Goal: Check status: Check status

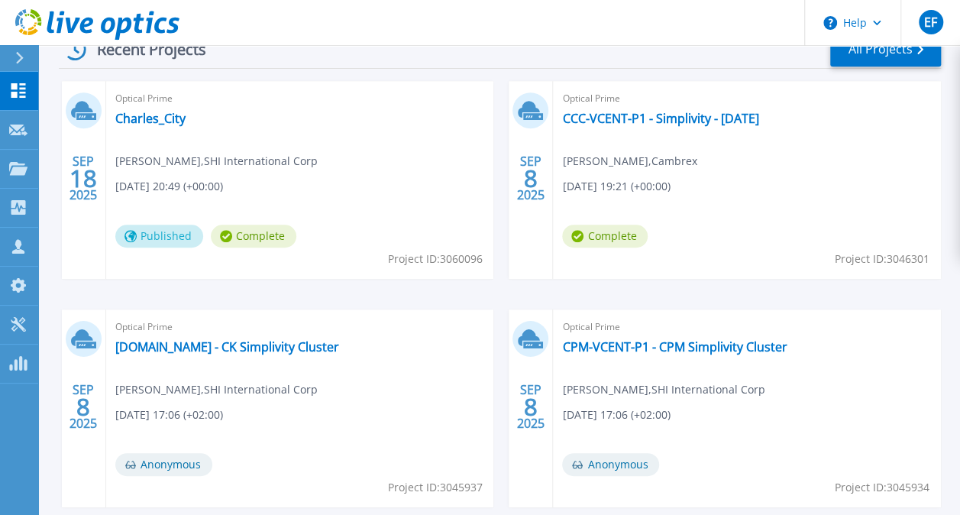
scroll to position [457, 0]
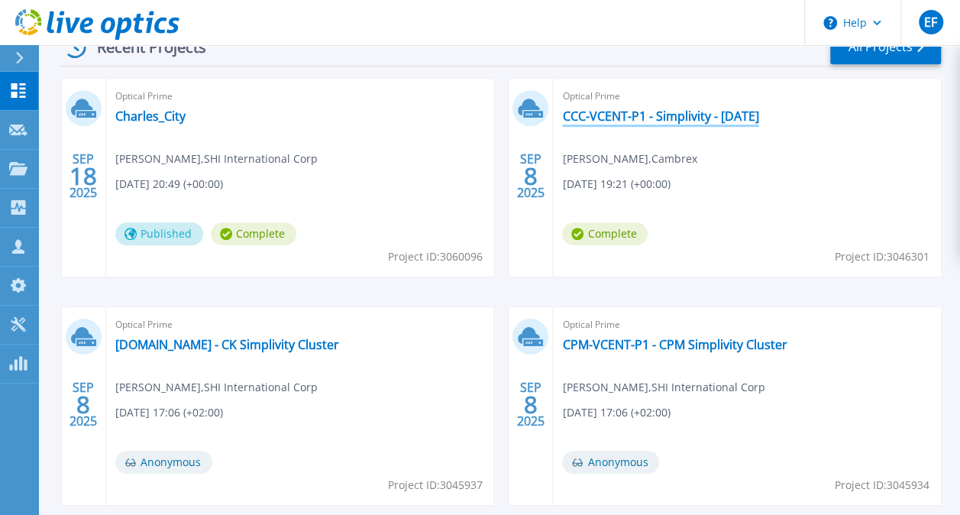
click at [632, 120] on link "CCC-VCENT-P1 - Simplivity - [DATE]" at bounding box center [660, 115] width 196 height 15
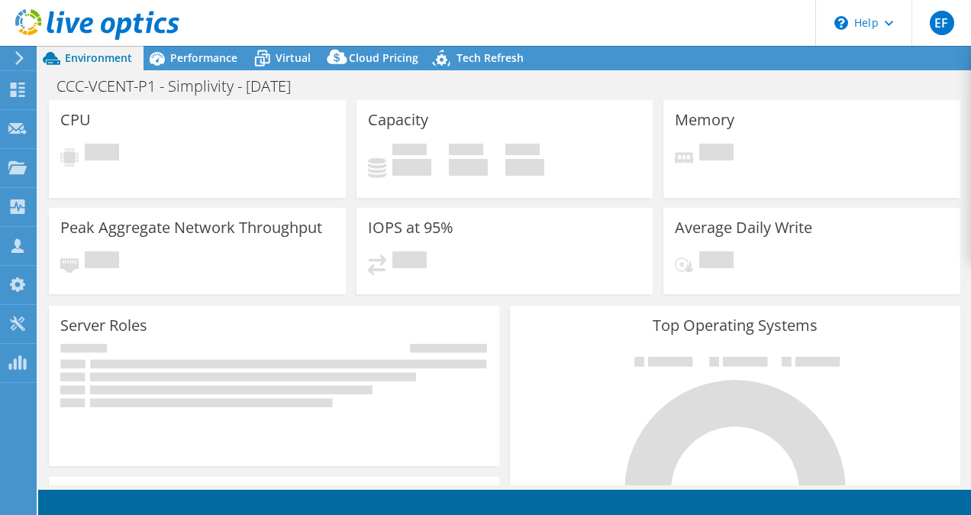
select select "USD"
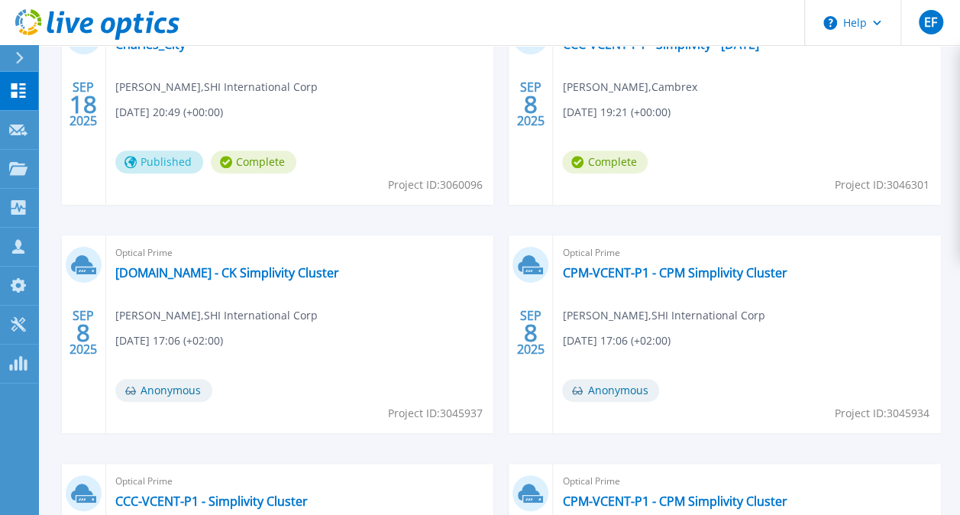
scroll to position [530, 0]
click at [241, 271] on link "ck-vcent-p2.global.root.net - CK Simplivity Cluster" at bounding box center [227, 271] width 224 height 15
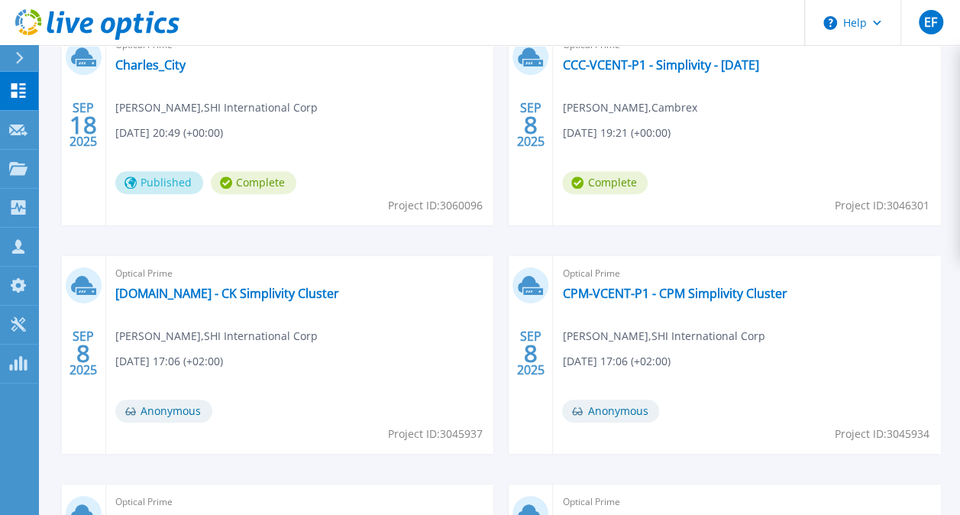
scroll to position [510, 0]
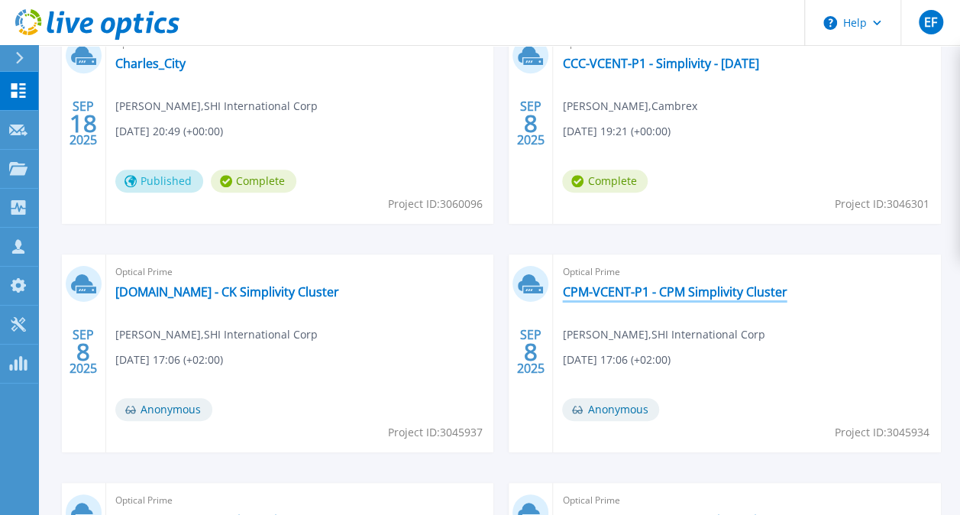
click at [611, 289] on link "CPM-VCENT-P1 - CPM Simplivity Cluster" at bounding box center [674, 291] width 224 height 15
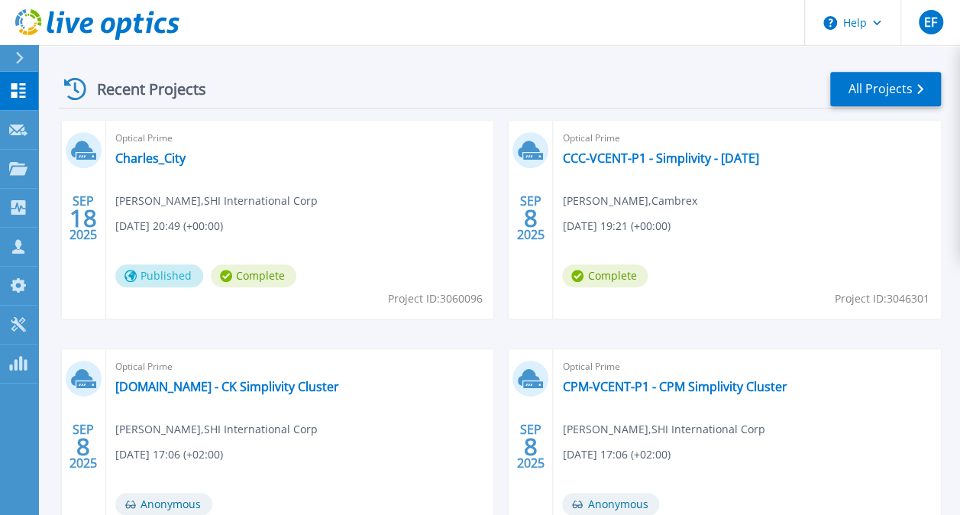
scroll to position [414, 0]
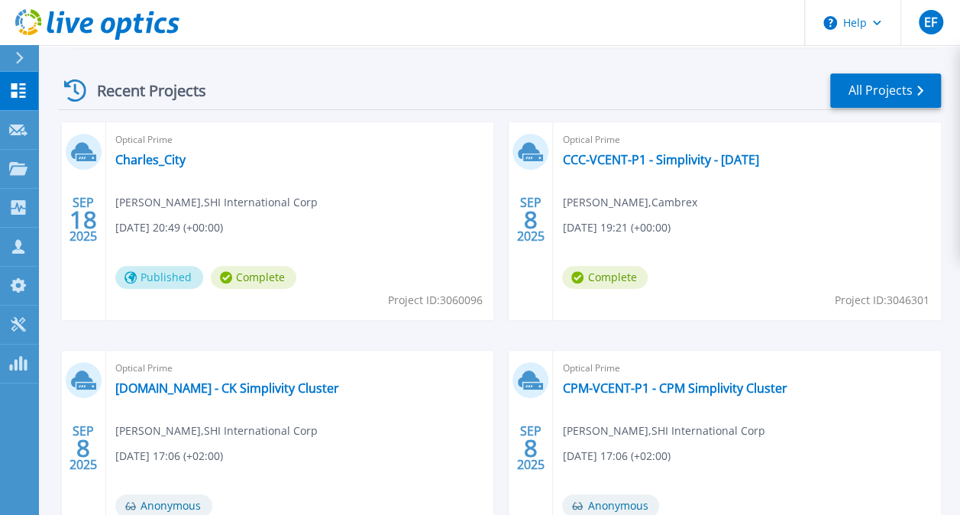
click at [589, 170] on div "Optical Prime CCC-VCENT-P1 - Simplivity - [DATE] [PERSON_NAME] , Cambrex [DATE]…" at bounding box center [747, 221] width 388 height 198
click at [579, 163] on link "CCC-VCENT-P1 - Simplivity - [DATE]" at bounding box center [660, 159] width 196 height 15
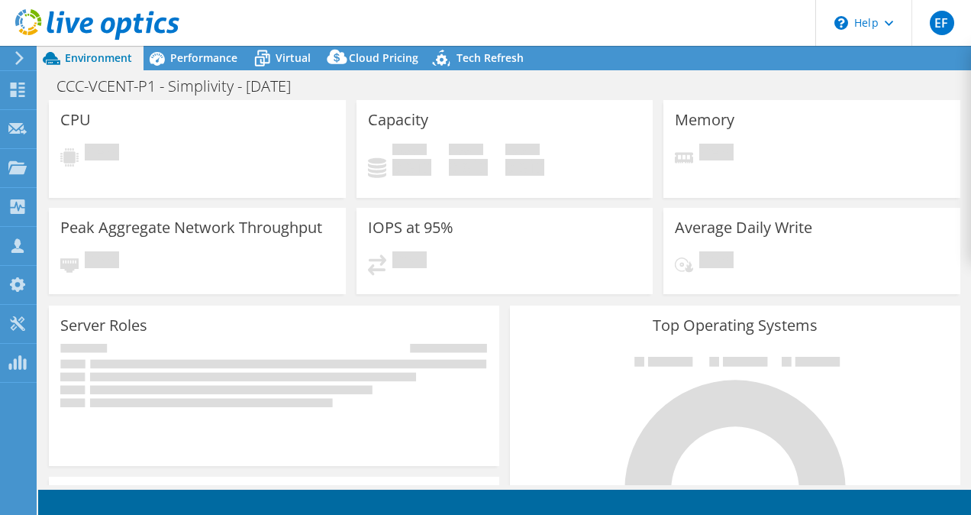
select select "USD"
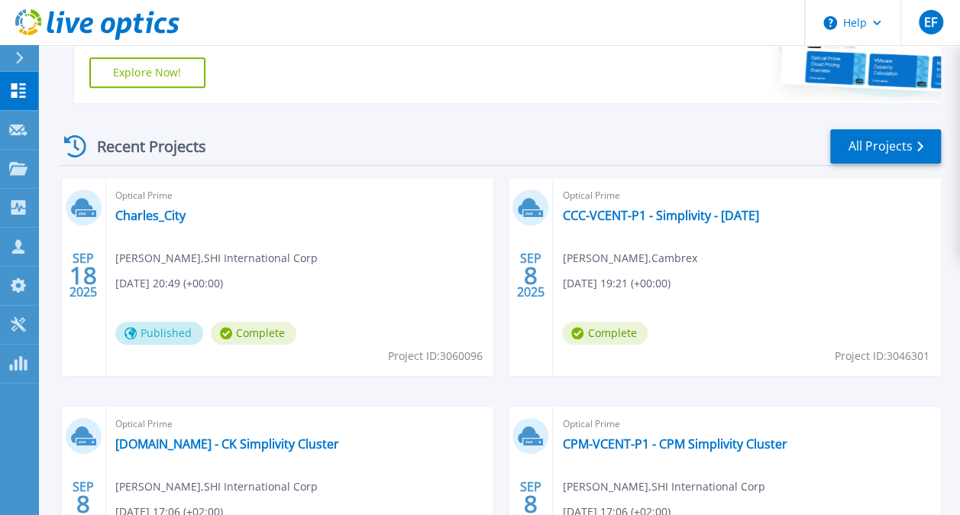
scroll to position [439, 0]
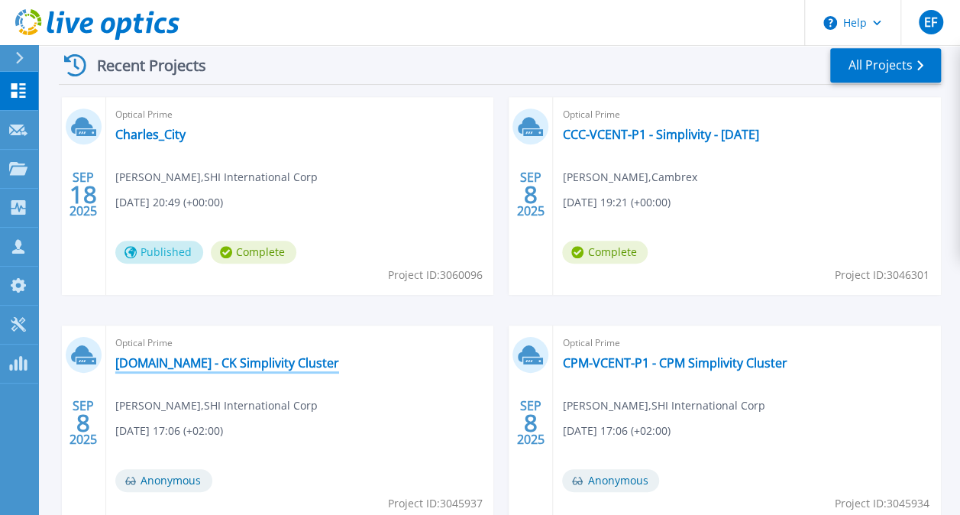
click at [235, 359] on link "[DOMAIN_NAME] - CK Simplivity Cluster" at bounding box center [227, 362] width 224 height 15
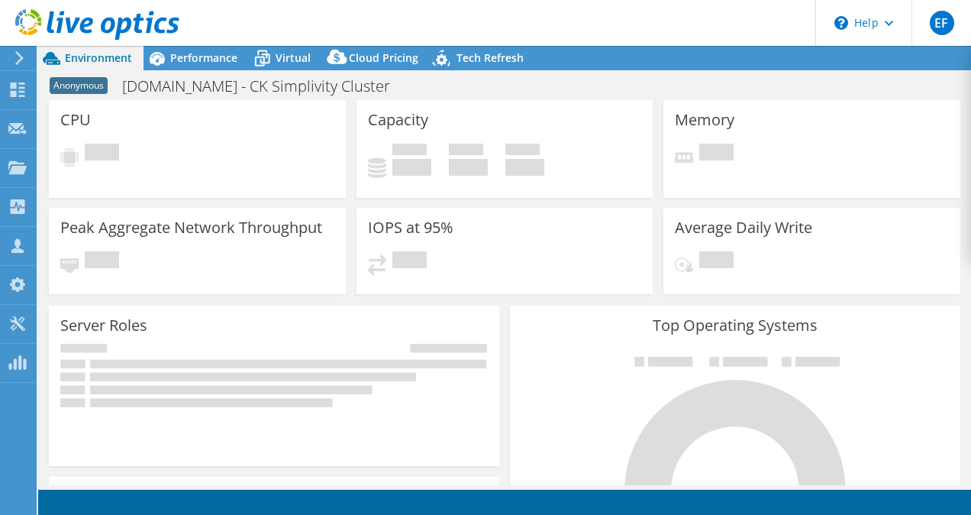
select select "USD"
